Goal: Transaction & Acquisition: Subscribe to service/newsletter

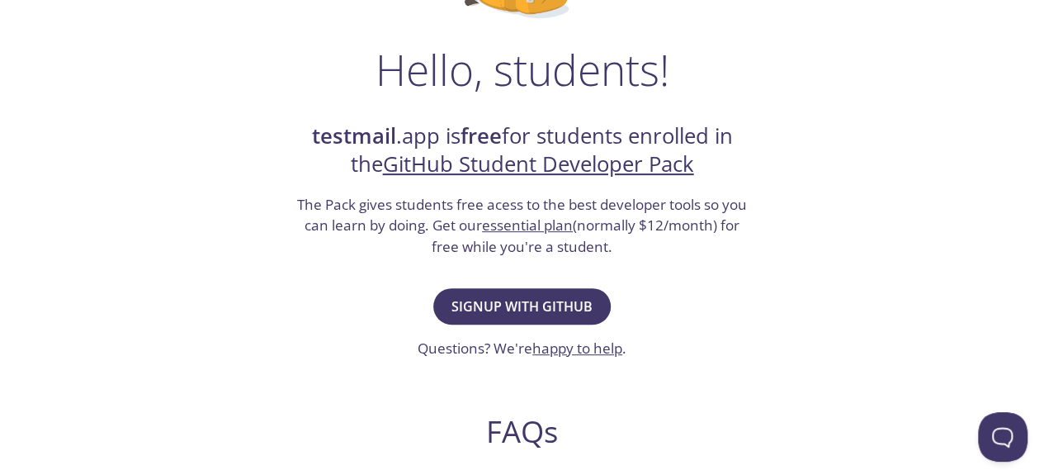
scroll to position [224, 0]
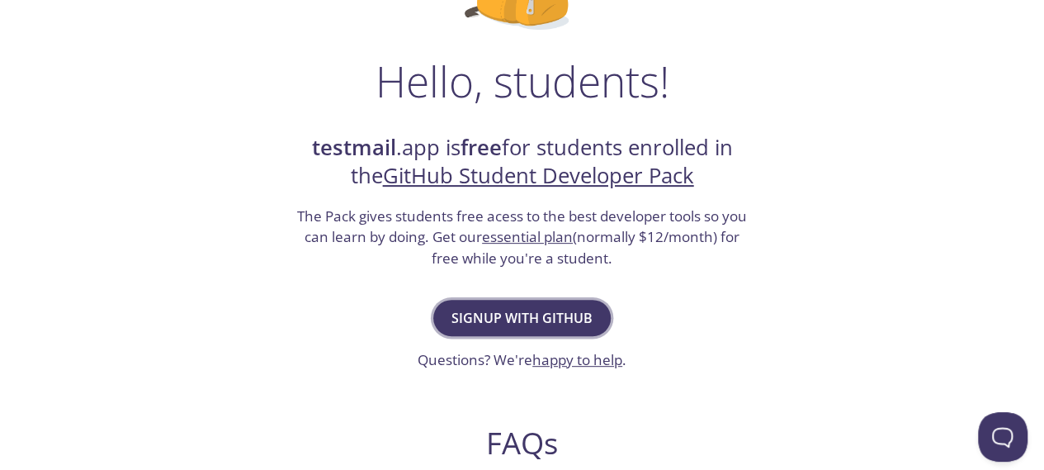
click at [517, 304] on button "Signup with GitHub" at bounding box center [521, 318] width 177 height 36
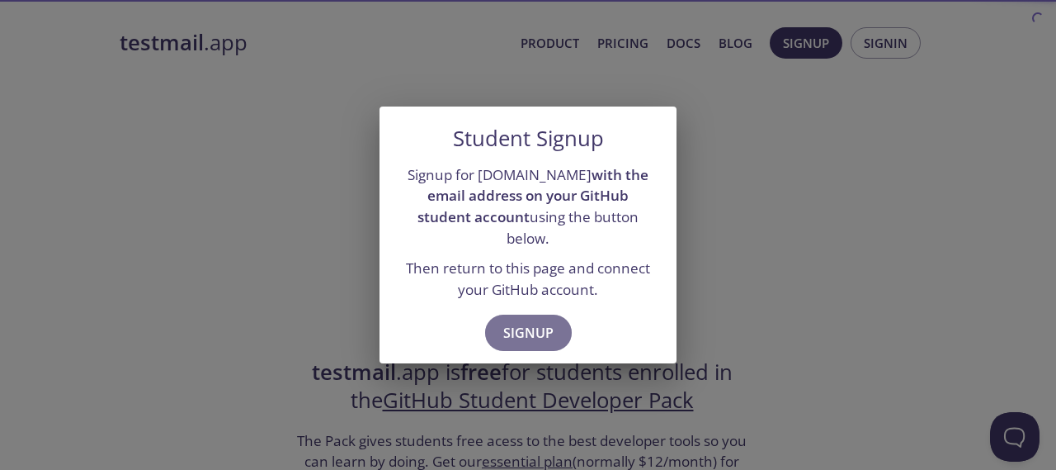
click at [517, 314] on button "Signup" at bounding box center [528, 332] width 87 height 36
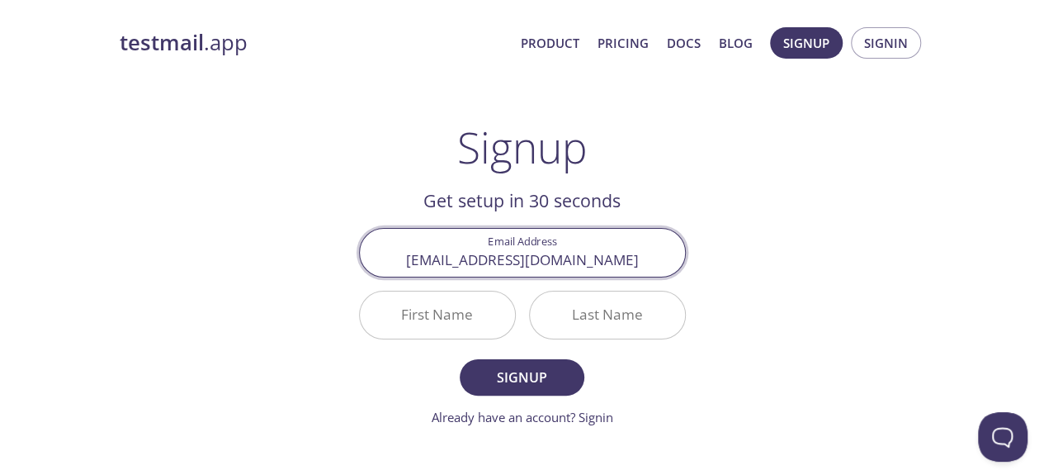
type input "[EMAIL_ADDRESS][DOMAIN_NAME]"
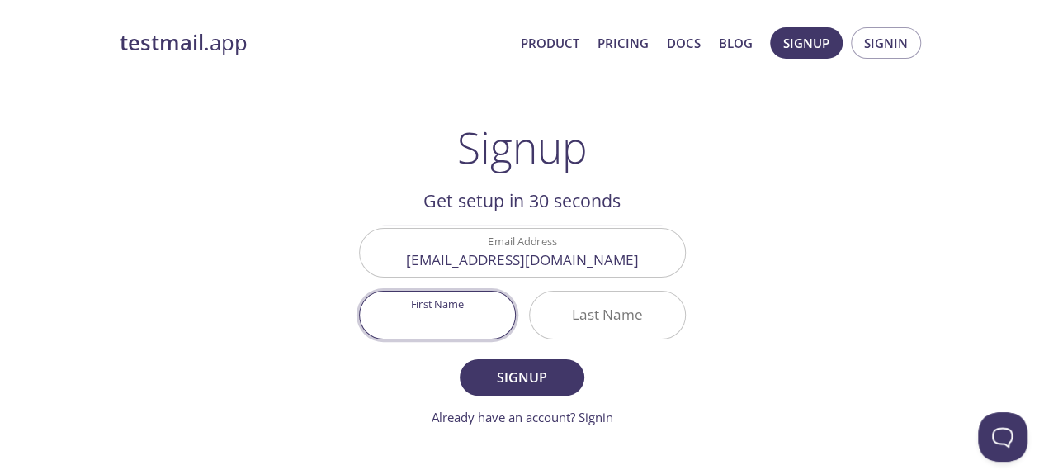
click at [467, 320] on input "First Name" at bounding box center [437, 314] width 155 height 47
type input "Ayomide"
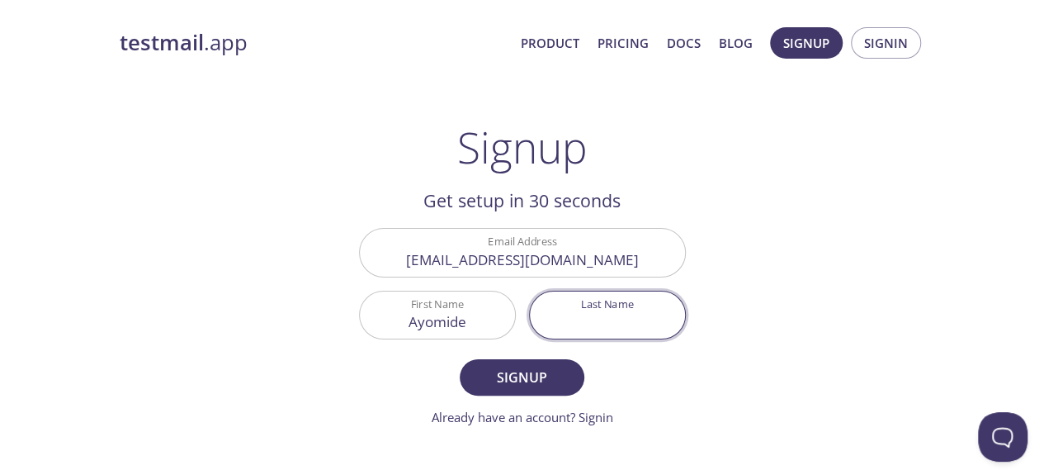
click at [592, 314] on input "Last Name" at bounding box center [607, 314] width 155 height 47
type input "Olofinsawe"
click at [525, 378] on span "Signup" at bounding box center [521, 377] width 87 height 23
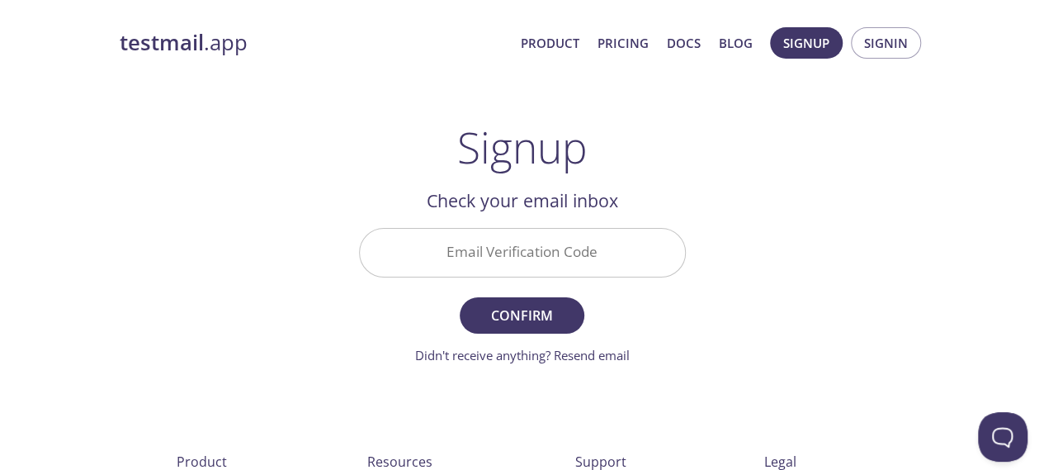
click at [492, 247] on input "Email Verification Code" at bounding box center [522, 252] width 325 height 47
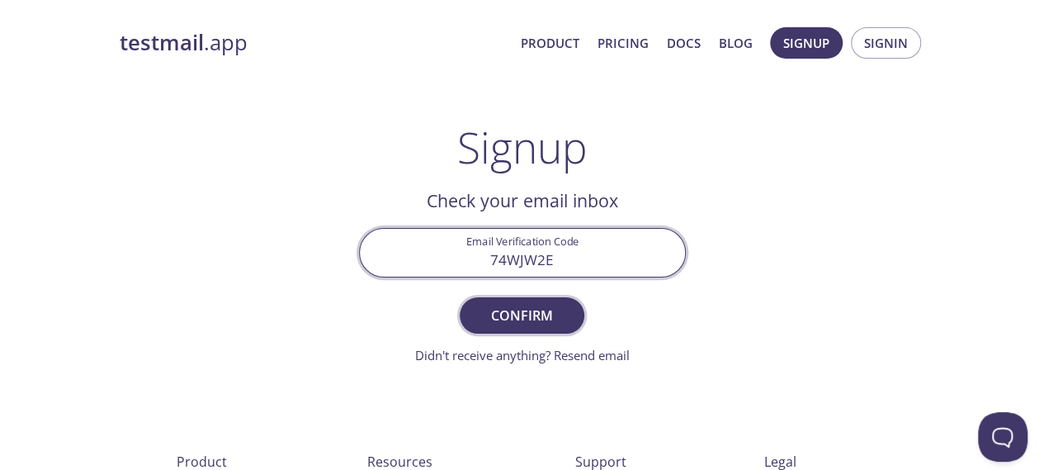
type input "74WJW2E"
click at [510, 304] on span "Confirm" at bounding box center [521, 315] width 87 height 23
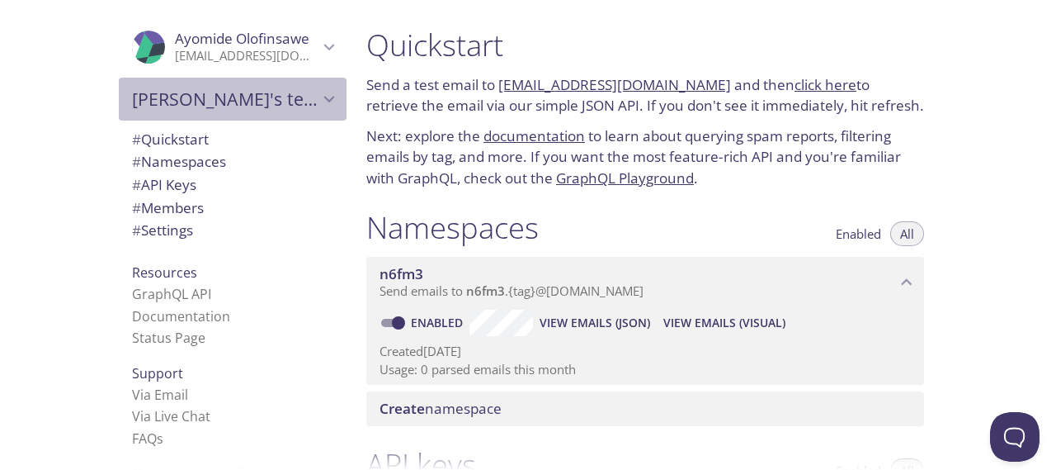
click at [319, 97] on icon "Ayomide's team" at bounding box center [329, 98] width 21 height 21
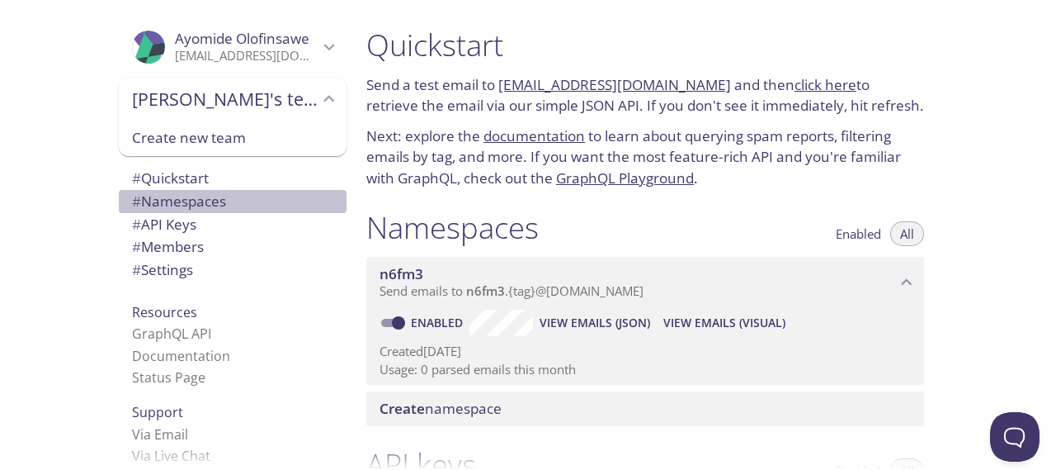
click at [195, 205] on span "# Namespaces" at bounding box center [179, 200] width 94 height 19
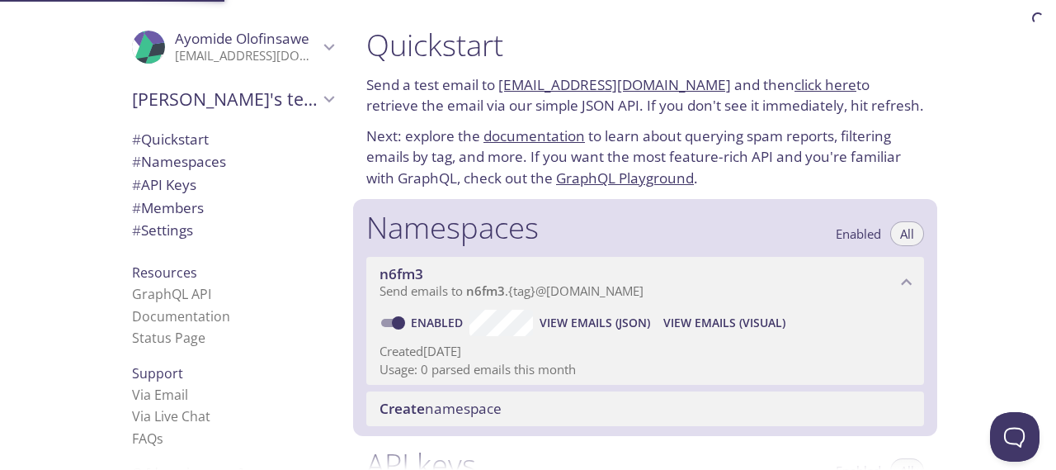
scroll to position [208, 0]
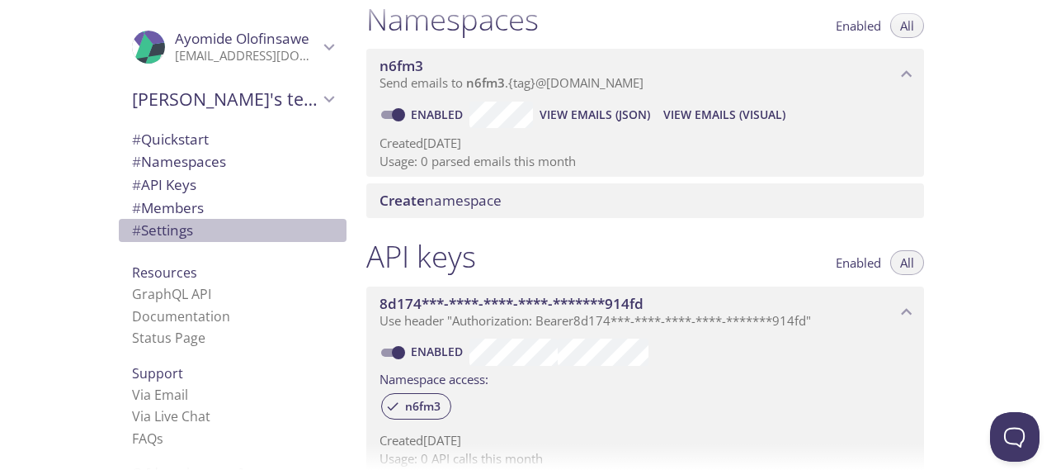
click at [165, 232] on span "# Settings" at bounding box center [162, 229] width 61 height 19
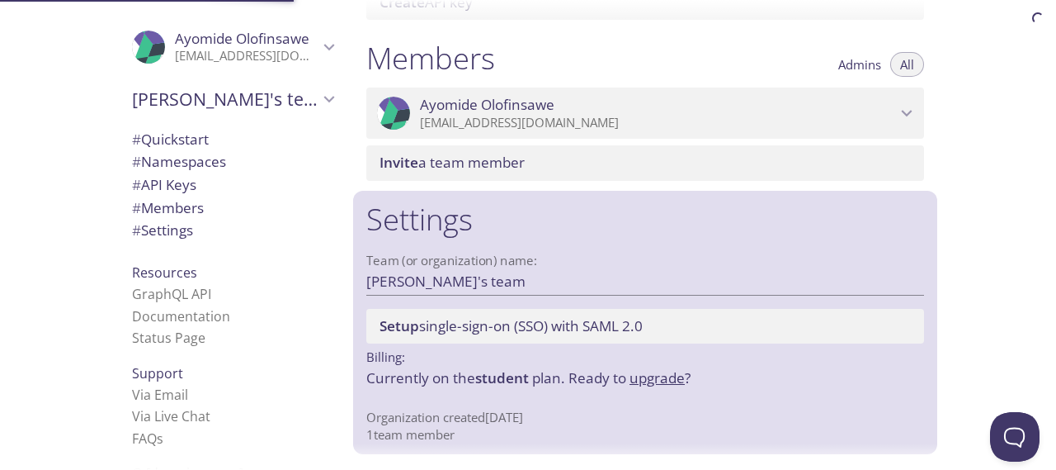
scroll to position [703, 0]
